Goal: Navigation & Orientation: Go to known website

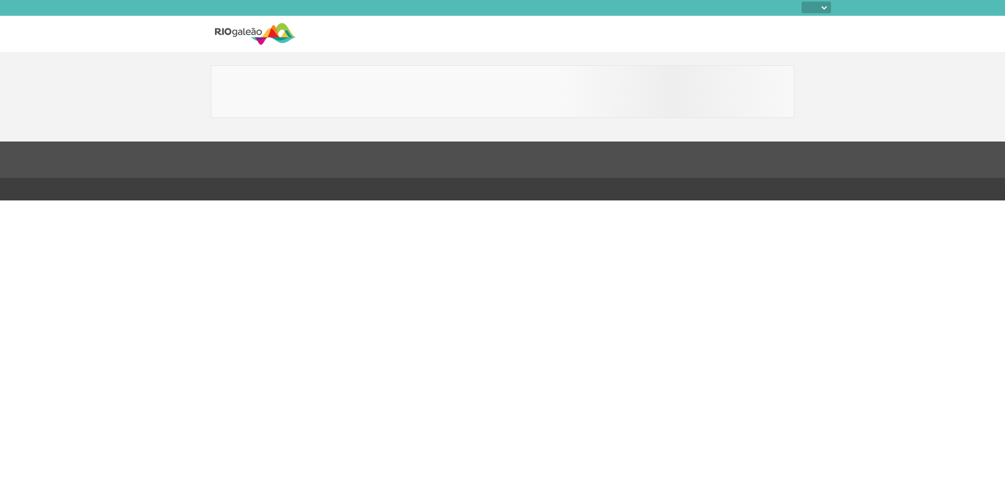
select select
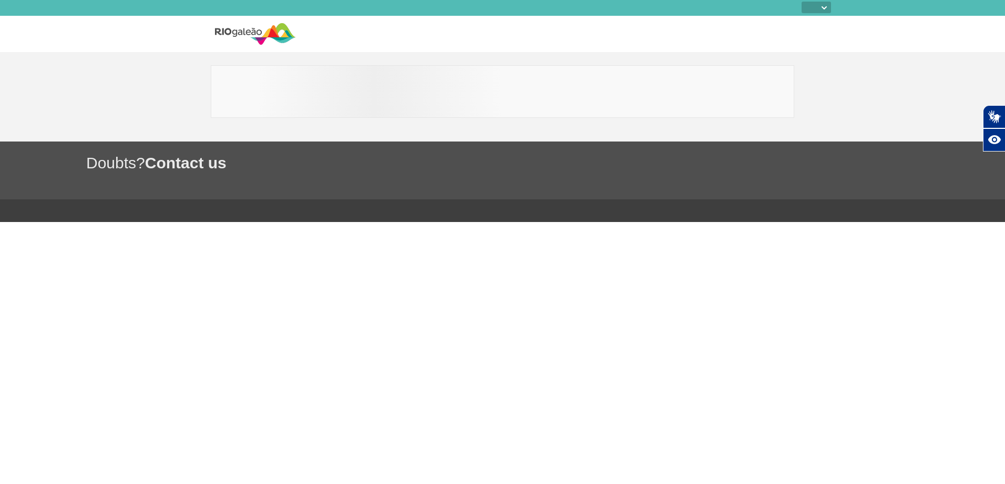
click at [269, 25] on img at bounding box center [255, 34] width 81 height 26
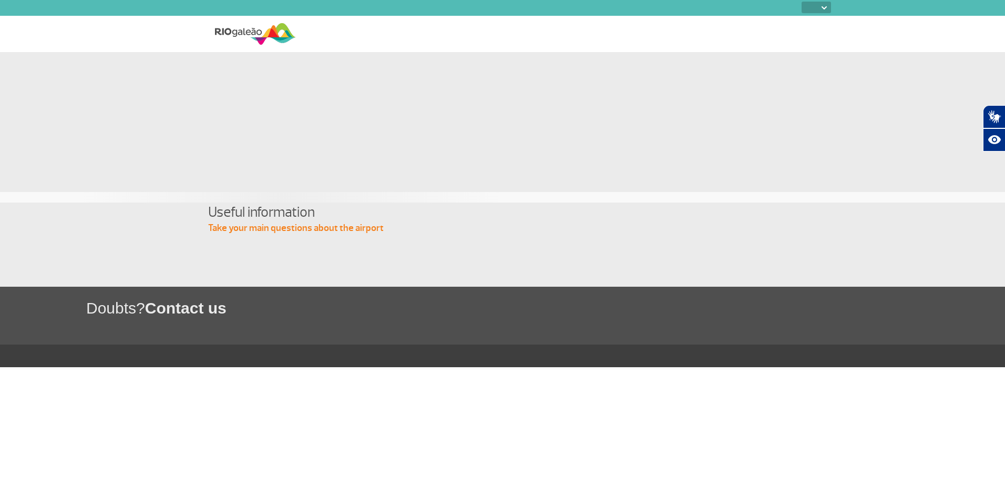
click at [253, 35] on img at bounding box center [255, 34] width 81 height 26
click at [818, 9] on select "PT ENG ESP" at bounding box center [816, 8] width 29 height 12
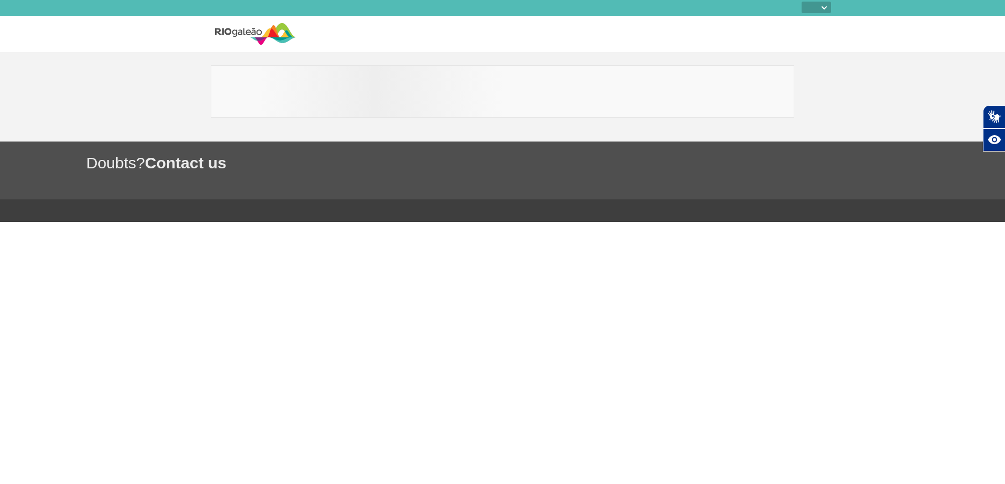
select select
click at [233, 19] on div at bounding box center [243, 34] width 105 height 36
click at [242, 31] on img at bounding box center [255, 34] width 81 height 26
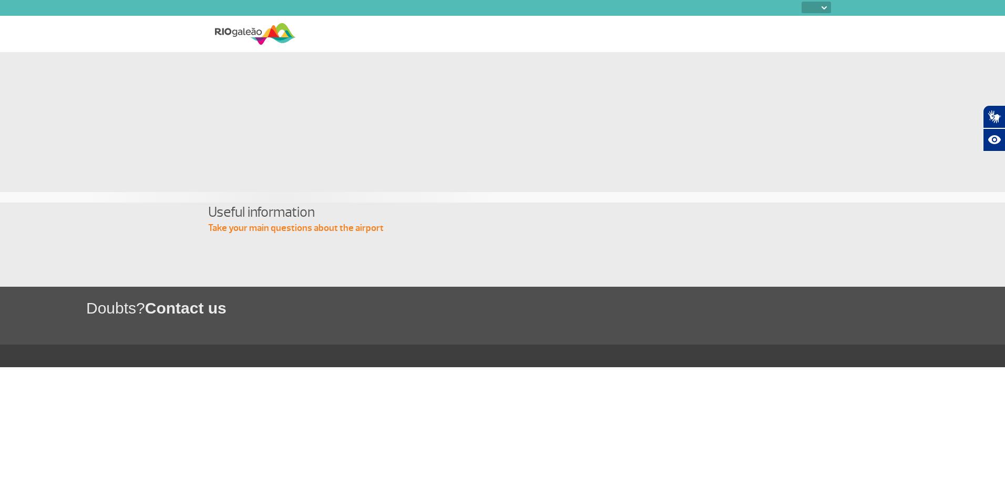
click at [824, 6] on select "PT ENG ESP" at bounding box center [816, 8] width 29 height 12
click at [232, 33] on img at bounding box center [255, 34] width 81 height 26
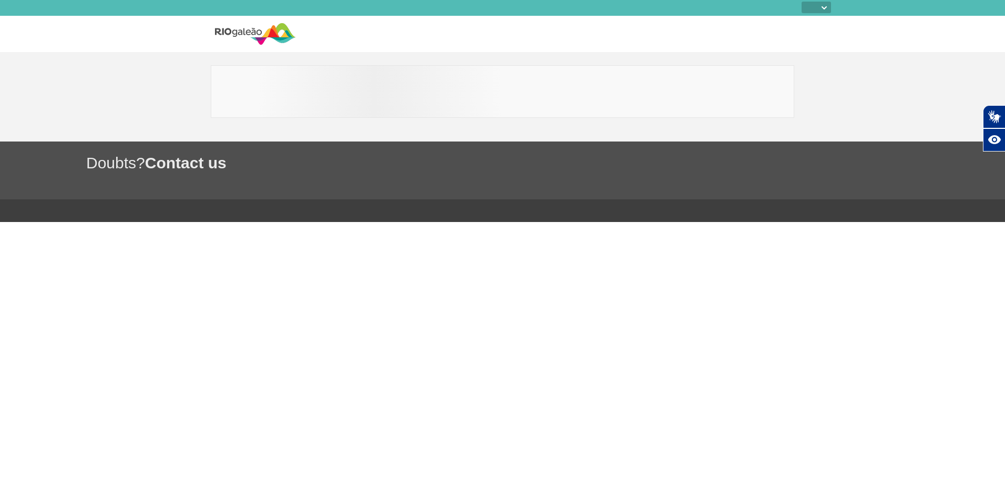
select select
click at [243, 39] on img at bounding box center [255, 34] width 81 height 26
